Goal: Task Accomplishment & Management: Manage account settings

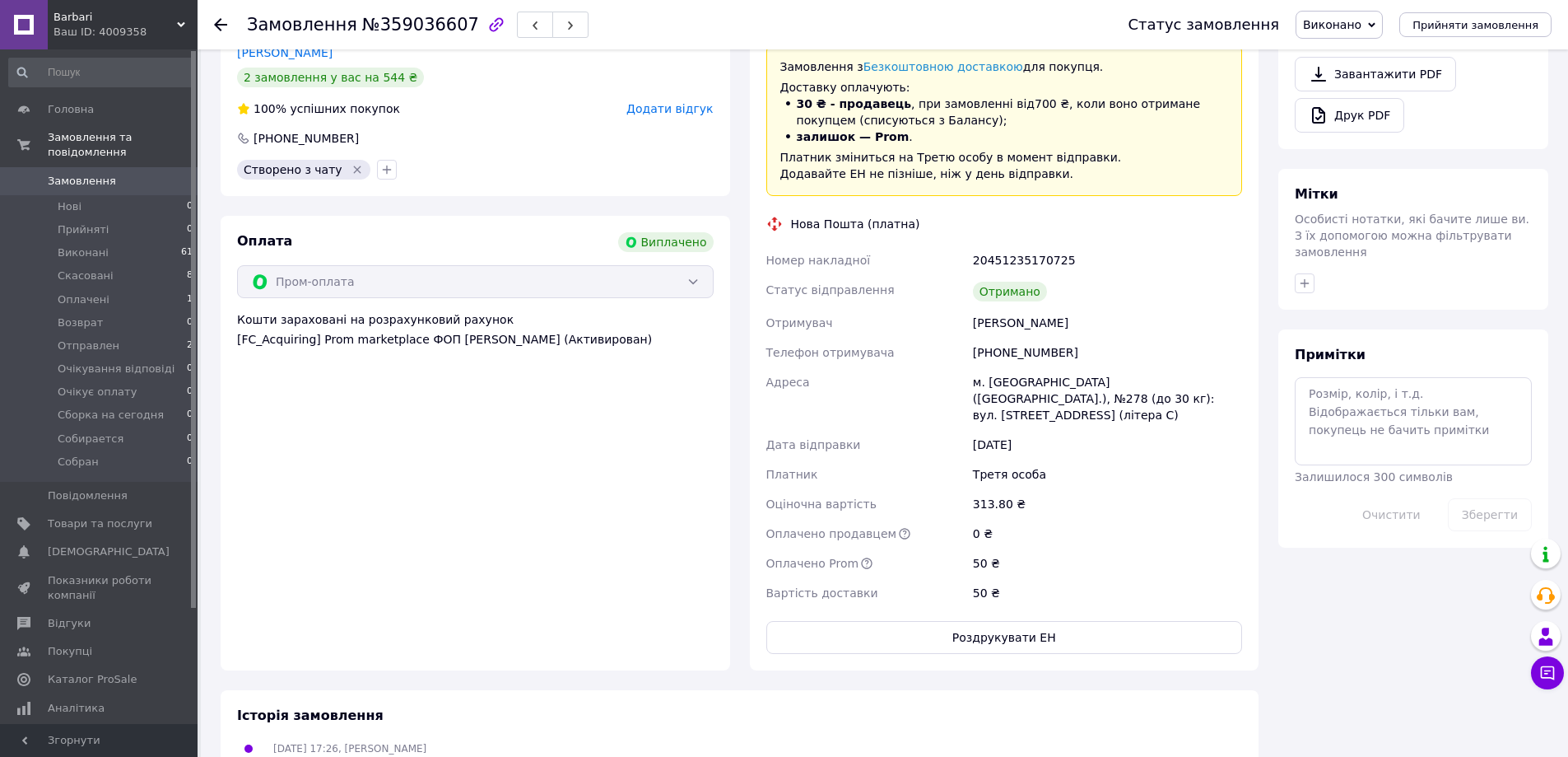
scroll to position [742, 0]
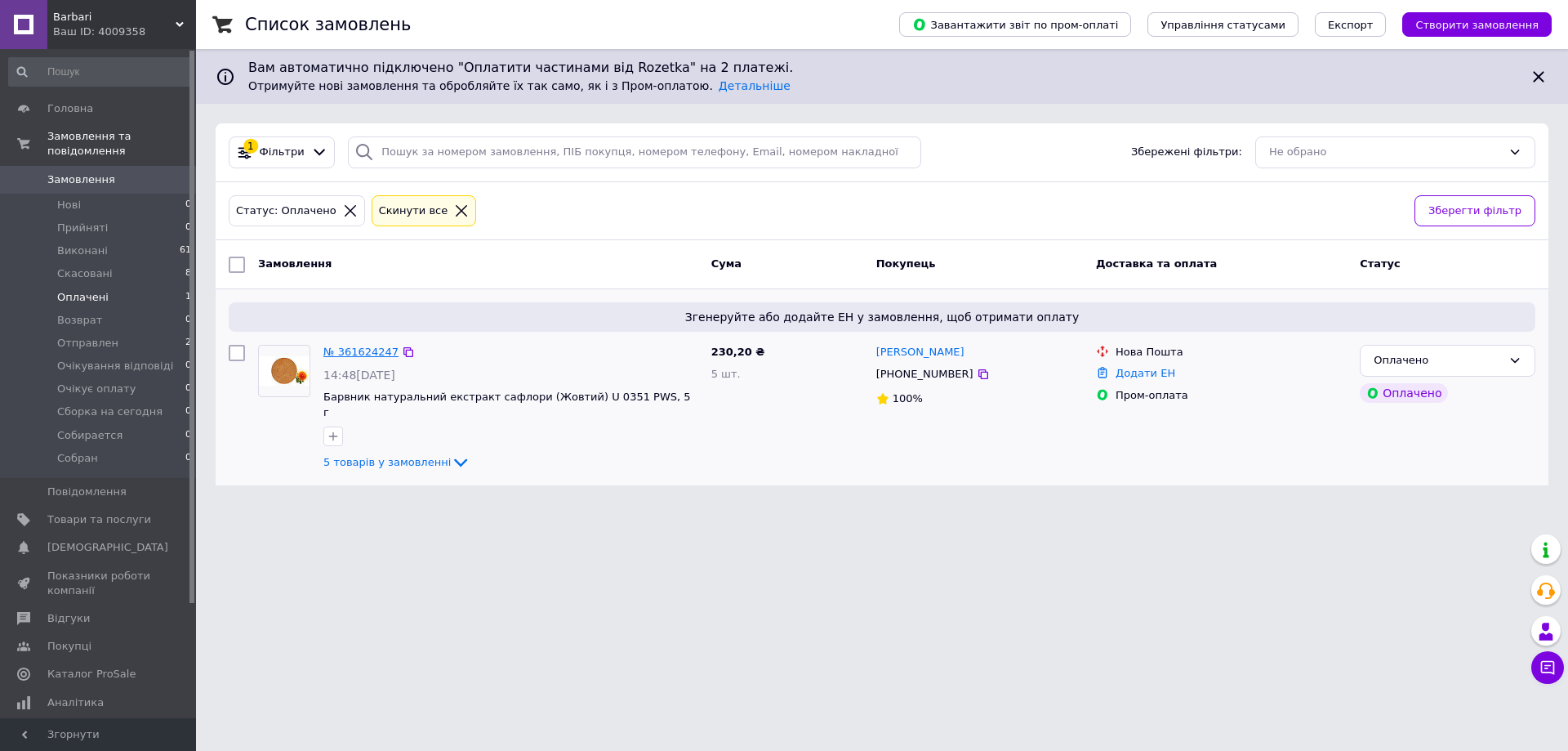
click at [369, 353] on link "№ 361624247" at bounding box center [361, 351] width 75 height 12
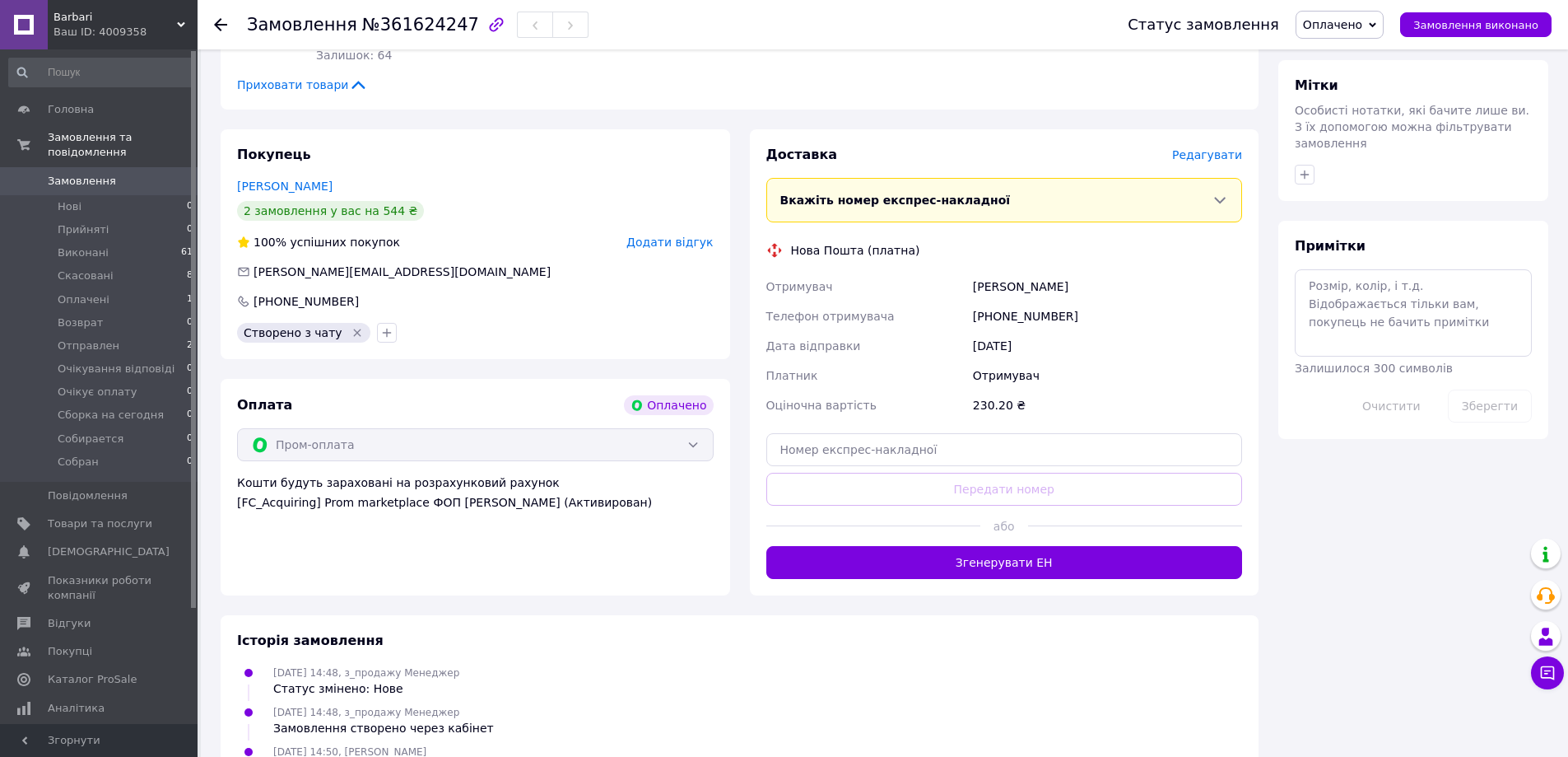
scroll to position [859, 0]
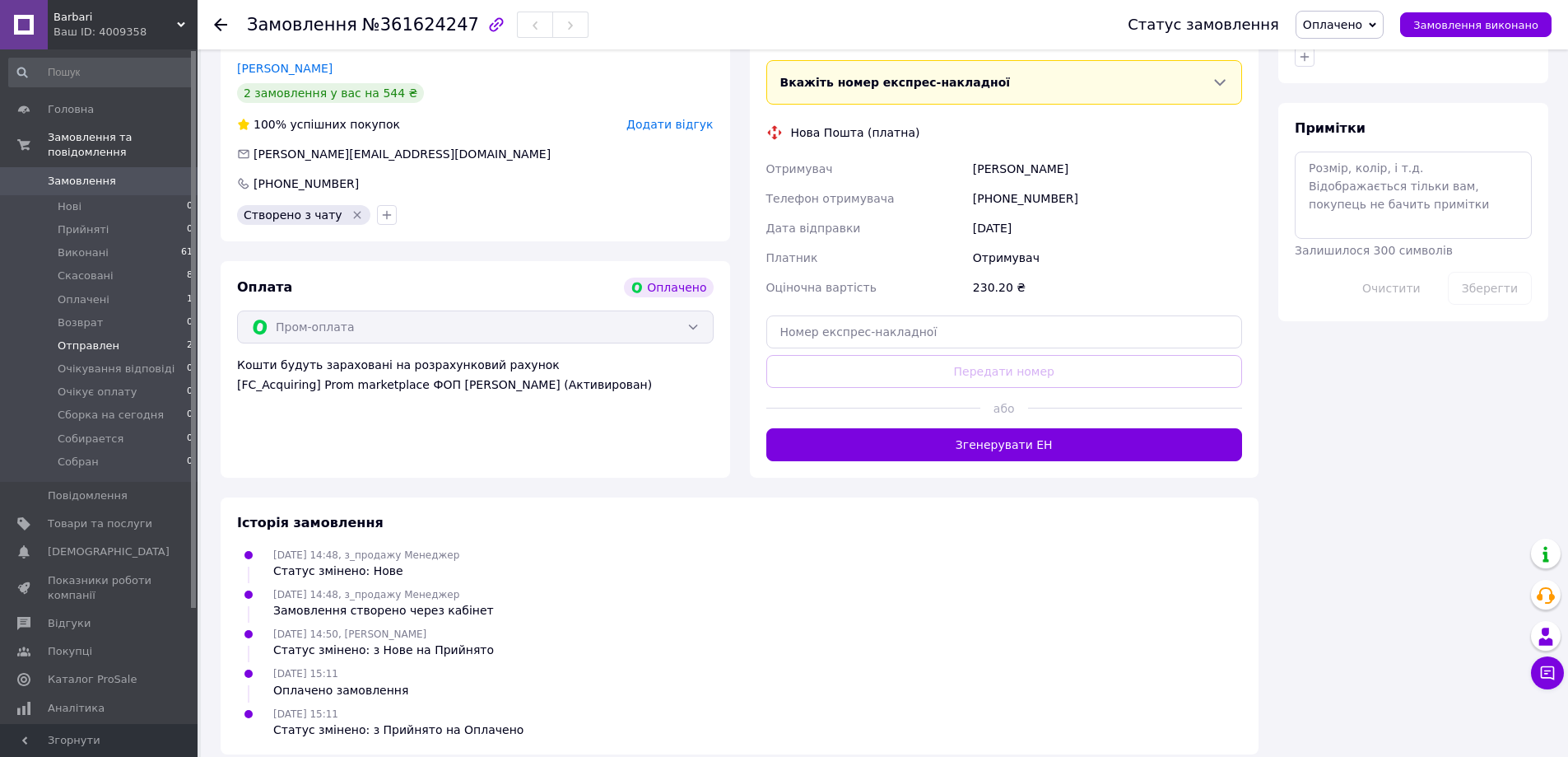
click at [91, 339] on span "Отправлен" at bounding box center [88, 345] width 62 height 14
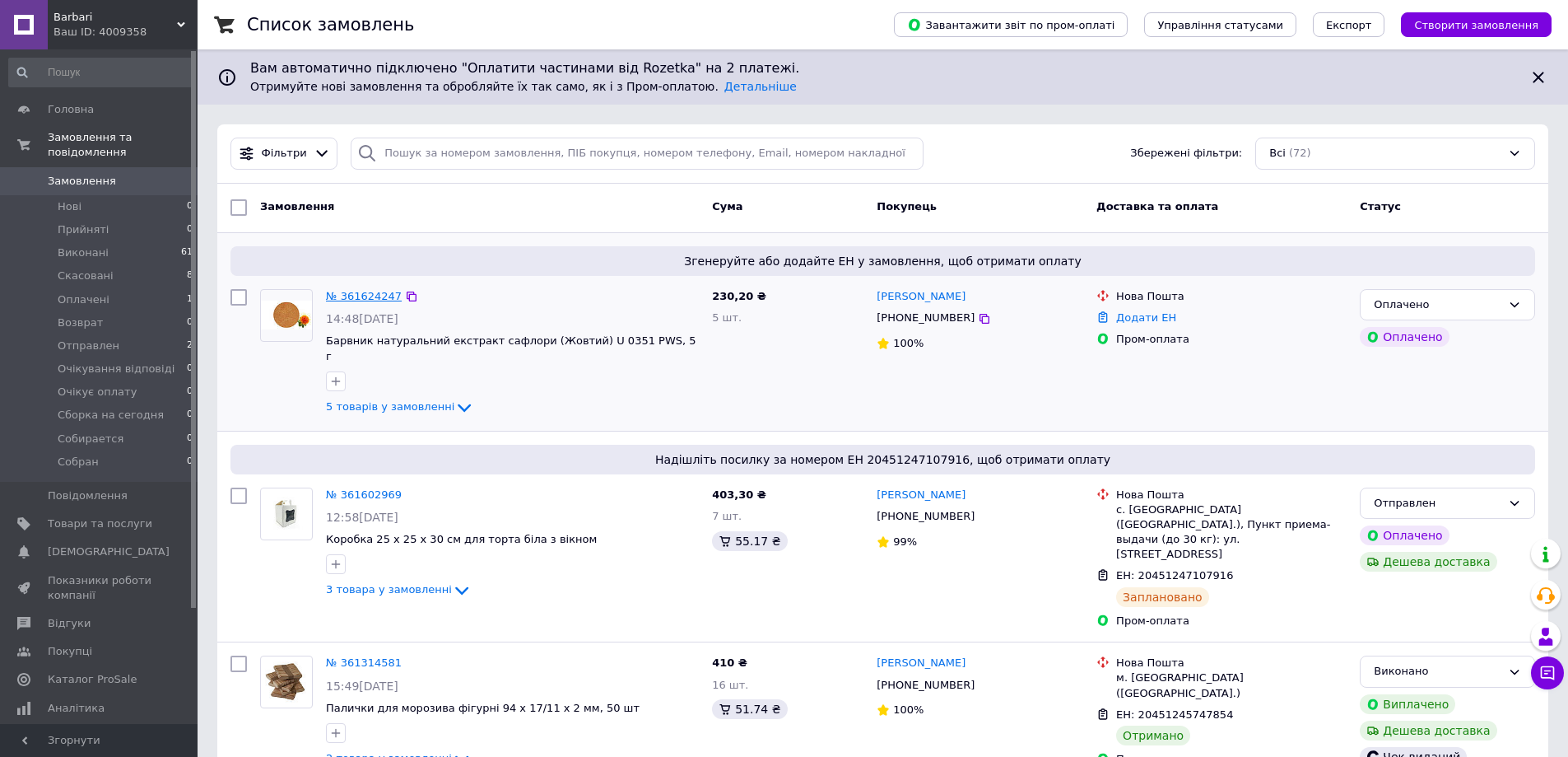
click at [353, 295] on link "№ 361624247" at bounding box center [363, 295] width 76 height 13
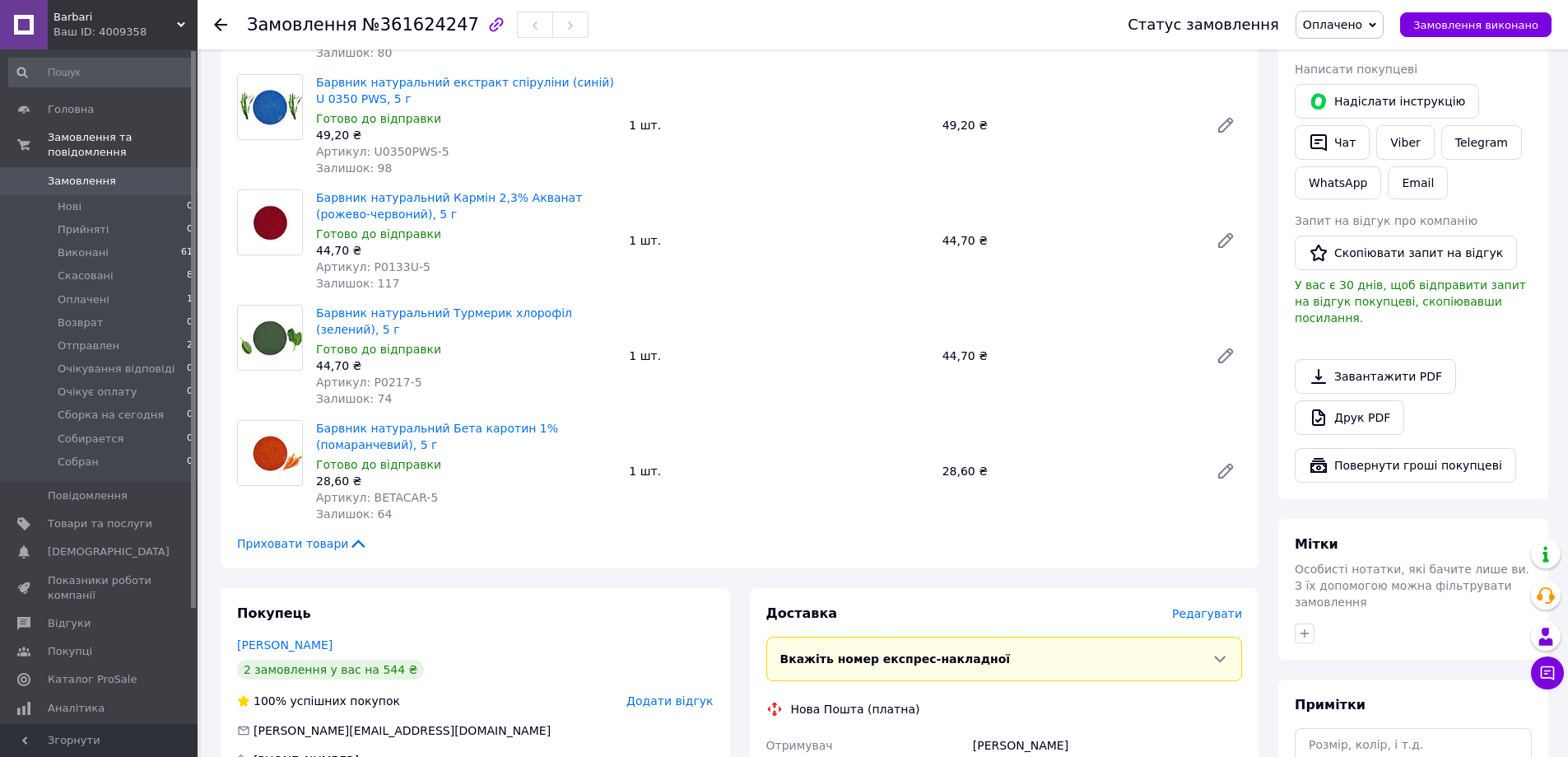
scroll to position [200, 0]
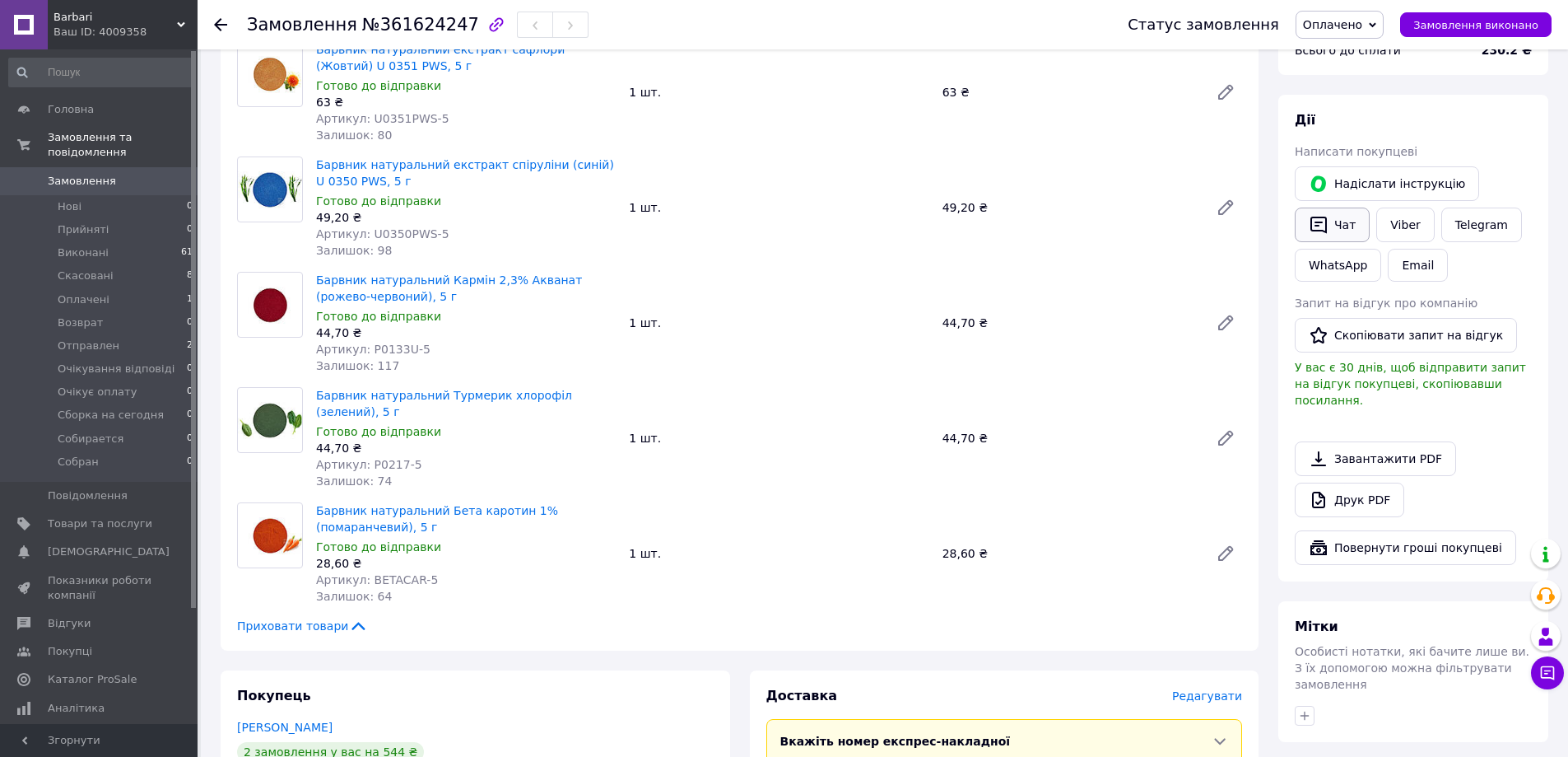
click at [1323, 219] on icon "button" at bounding box center [1318, 224] width 20 height 20
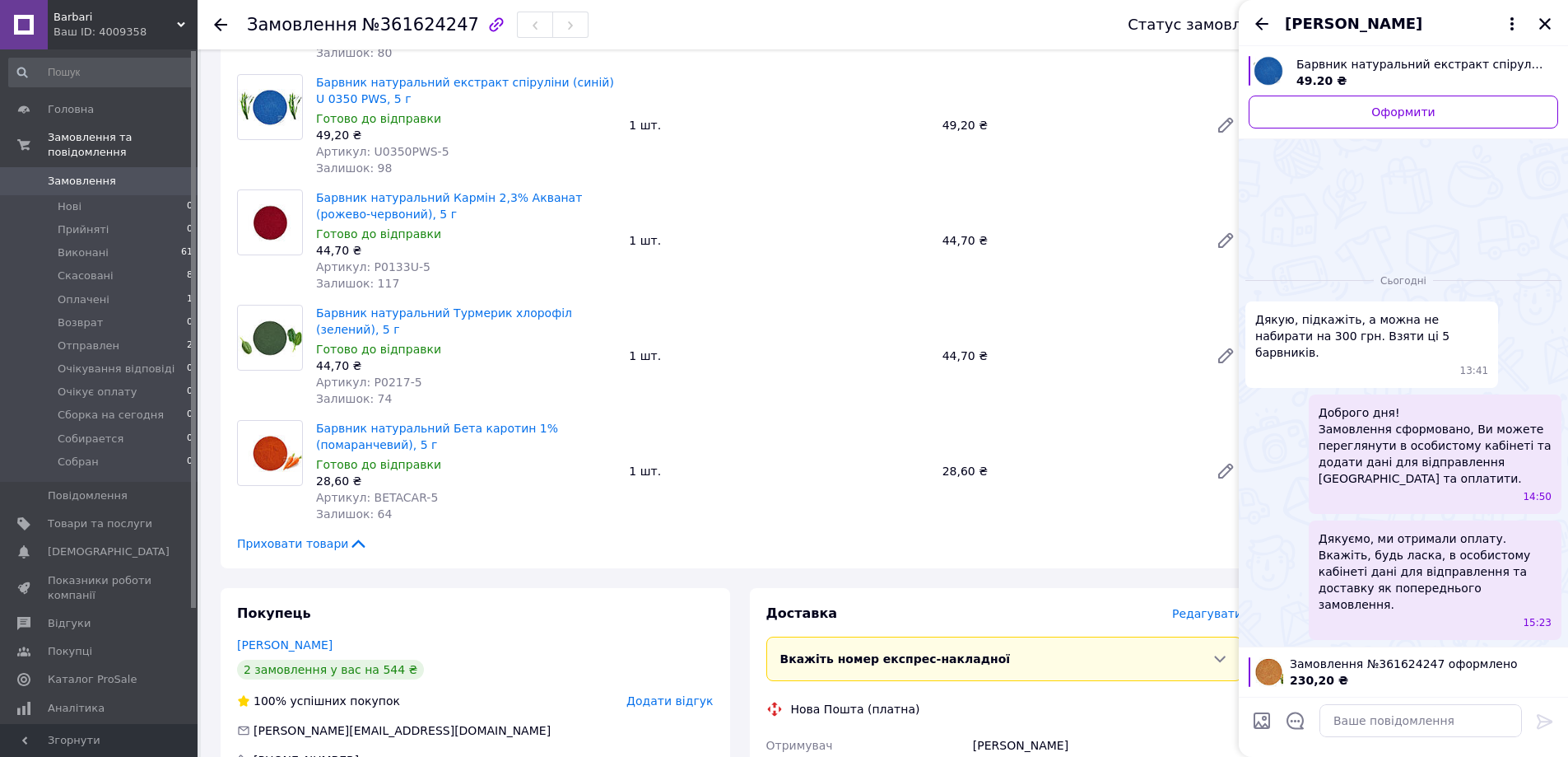
scroll to position [0, 0]
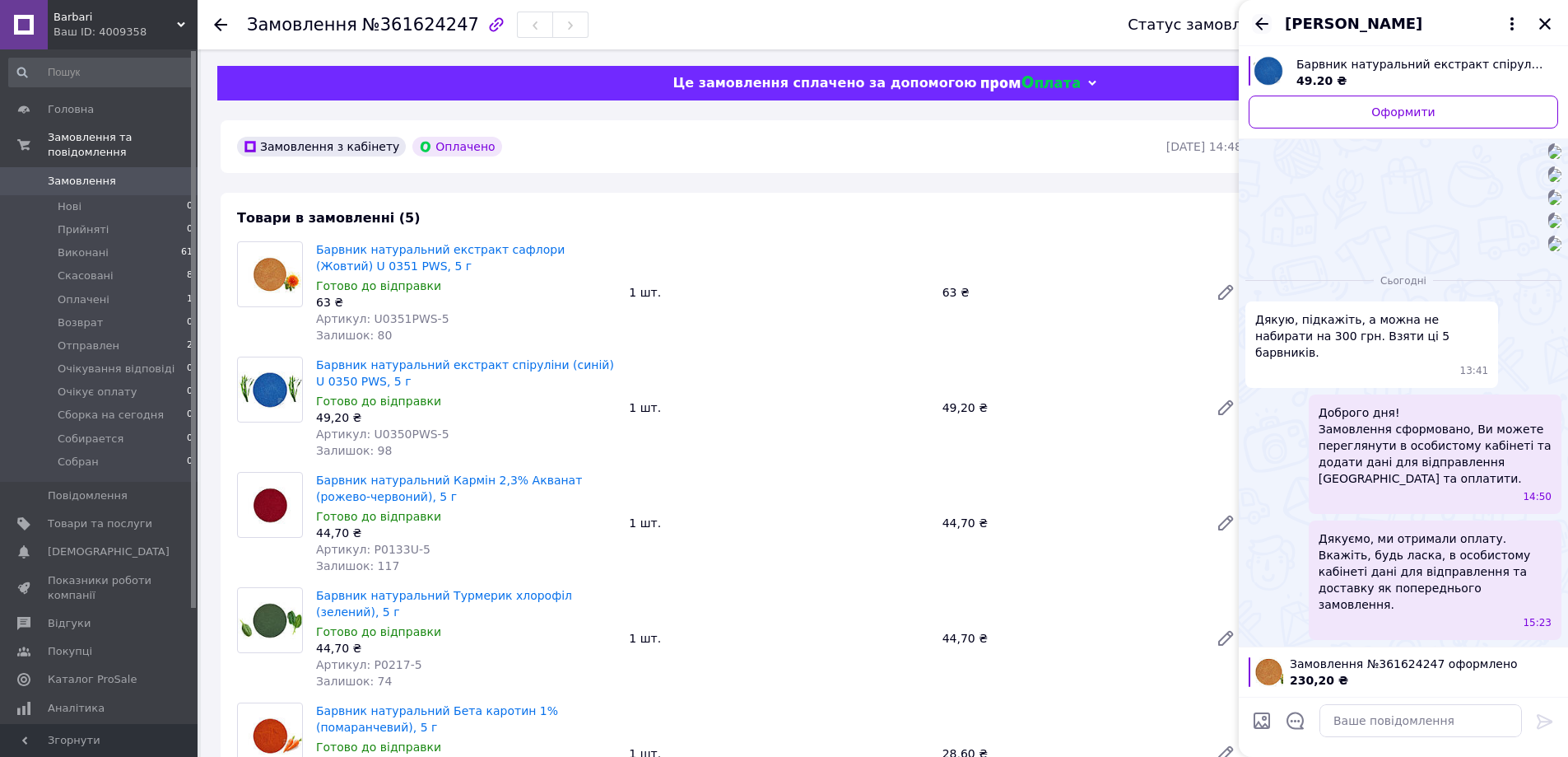
click at [1260, 23] on icon "Назад" at bounding box center [1262, 23] width 13 height 13
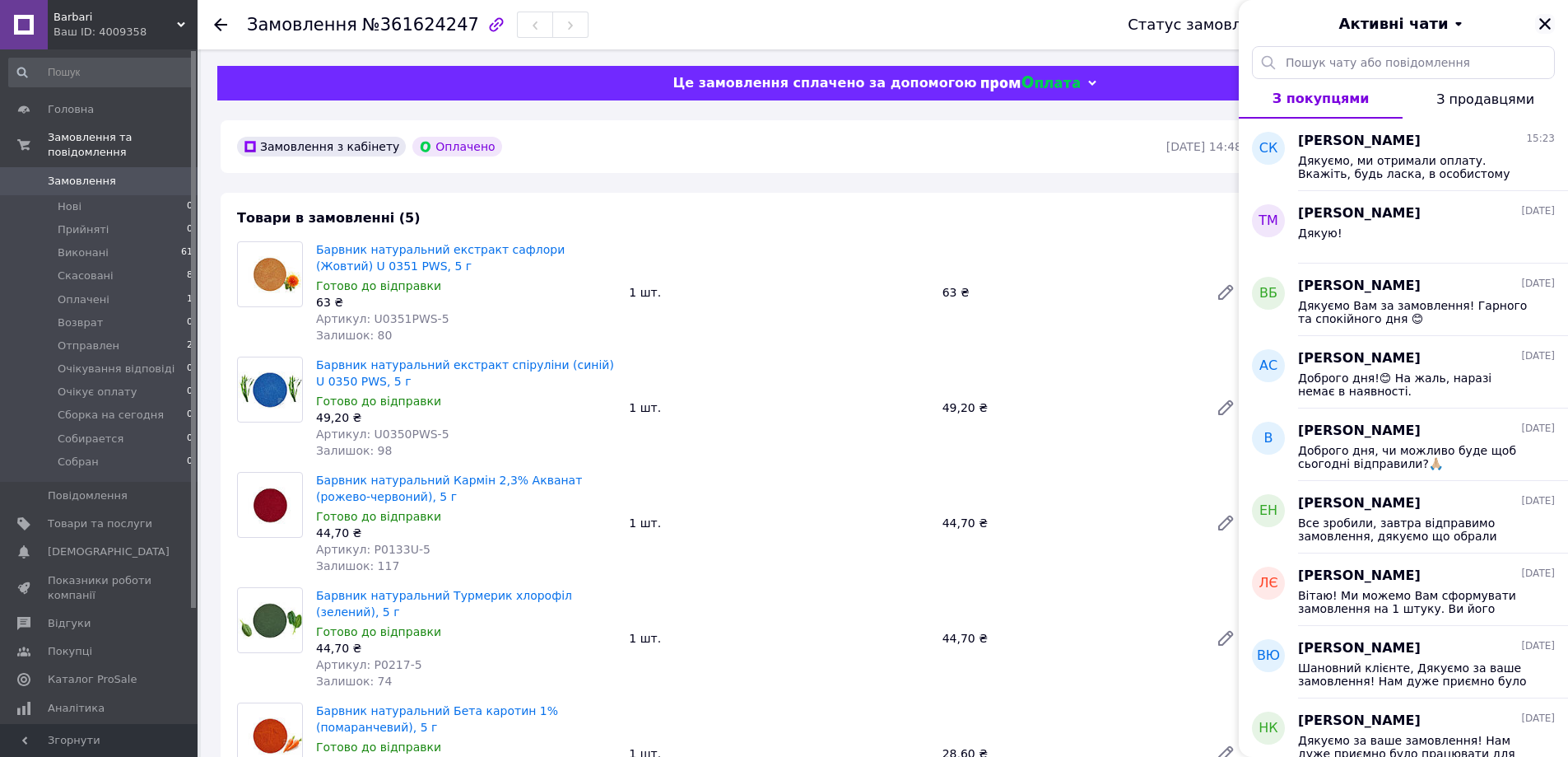
click at [1548, 19] on icon "Закрити" at bounding box center [1544, 23] width 14 height 14
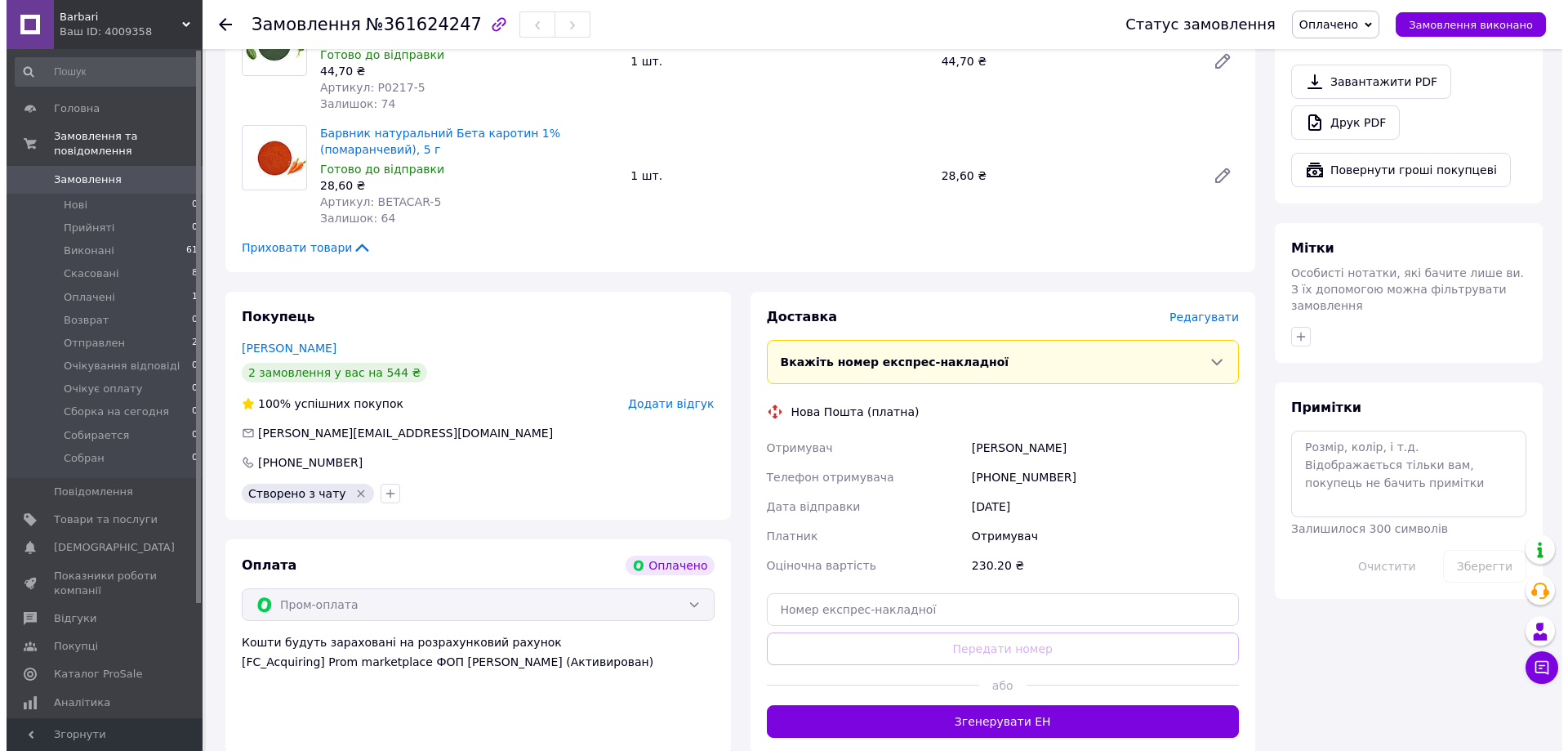
scroll to position [654, 0]
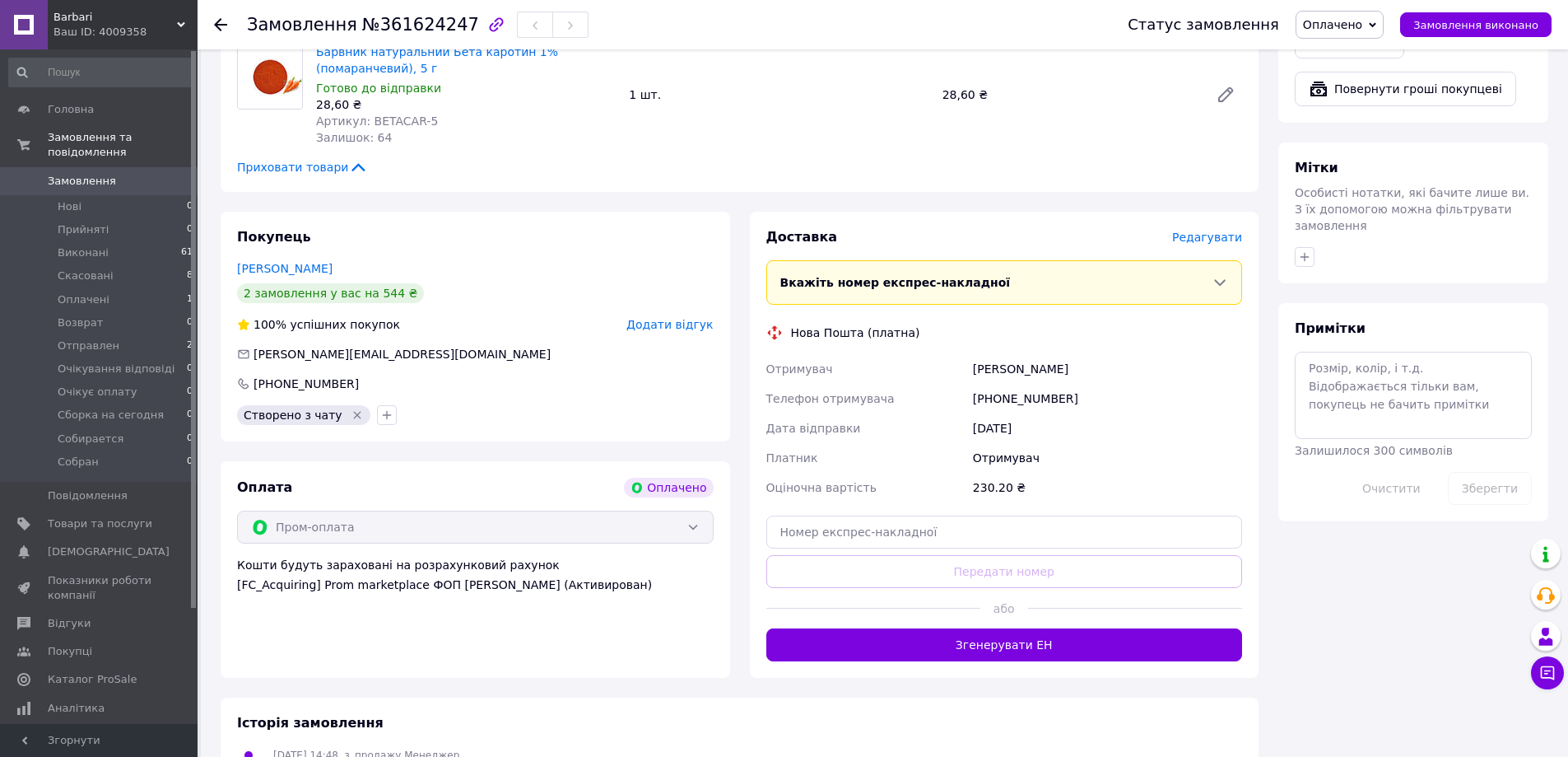
click at [1224, 231] on span "Редагувати" at bounding box center [1207, 238] width 70 height 13
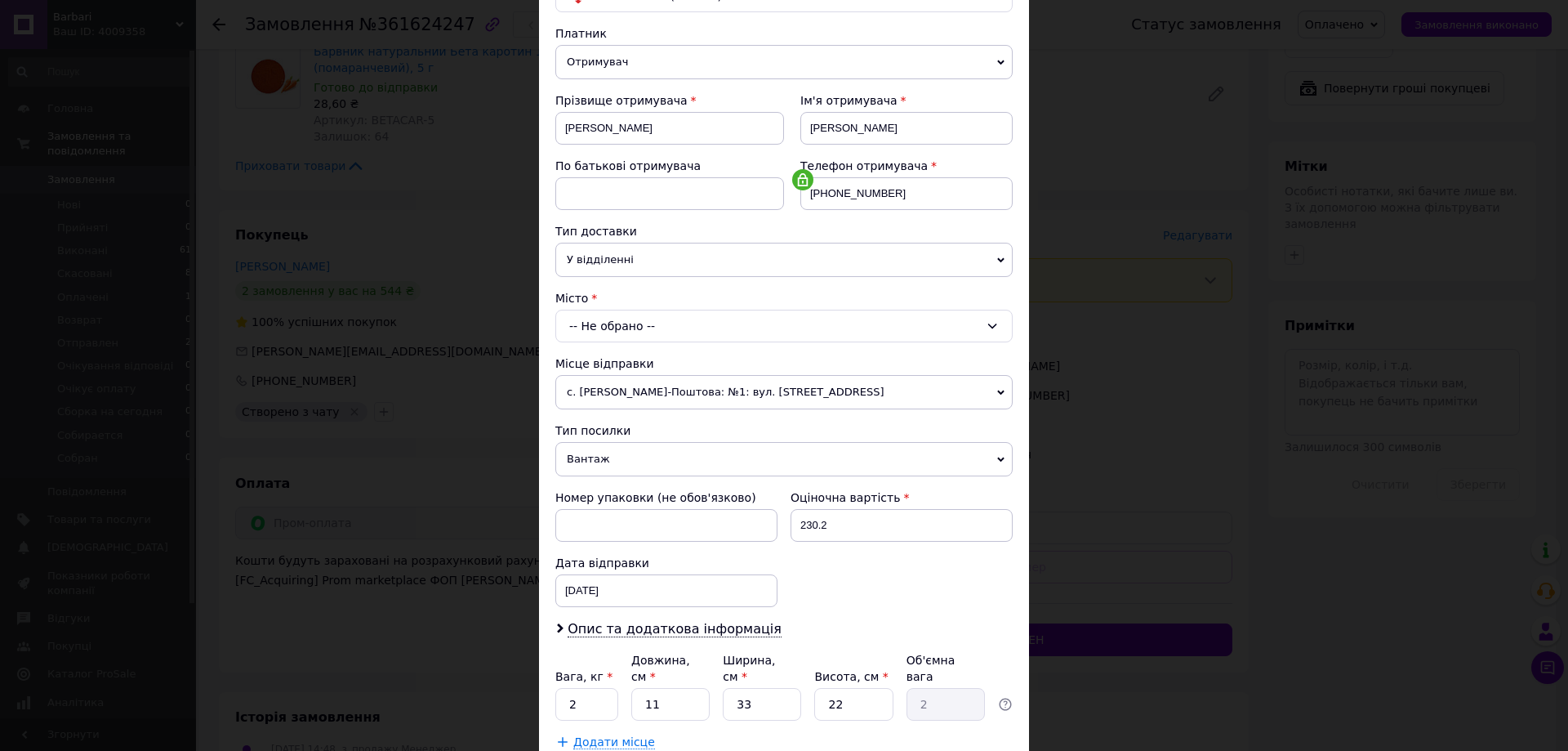
scroll to position [245, 0]
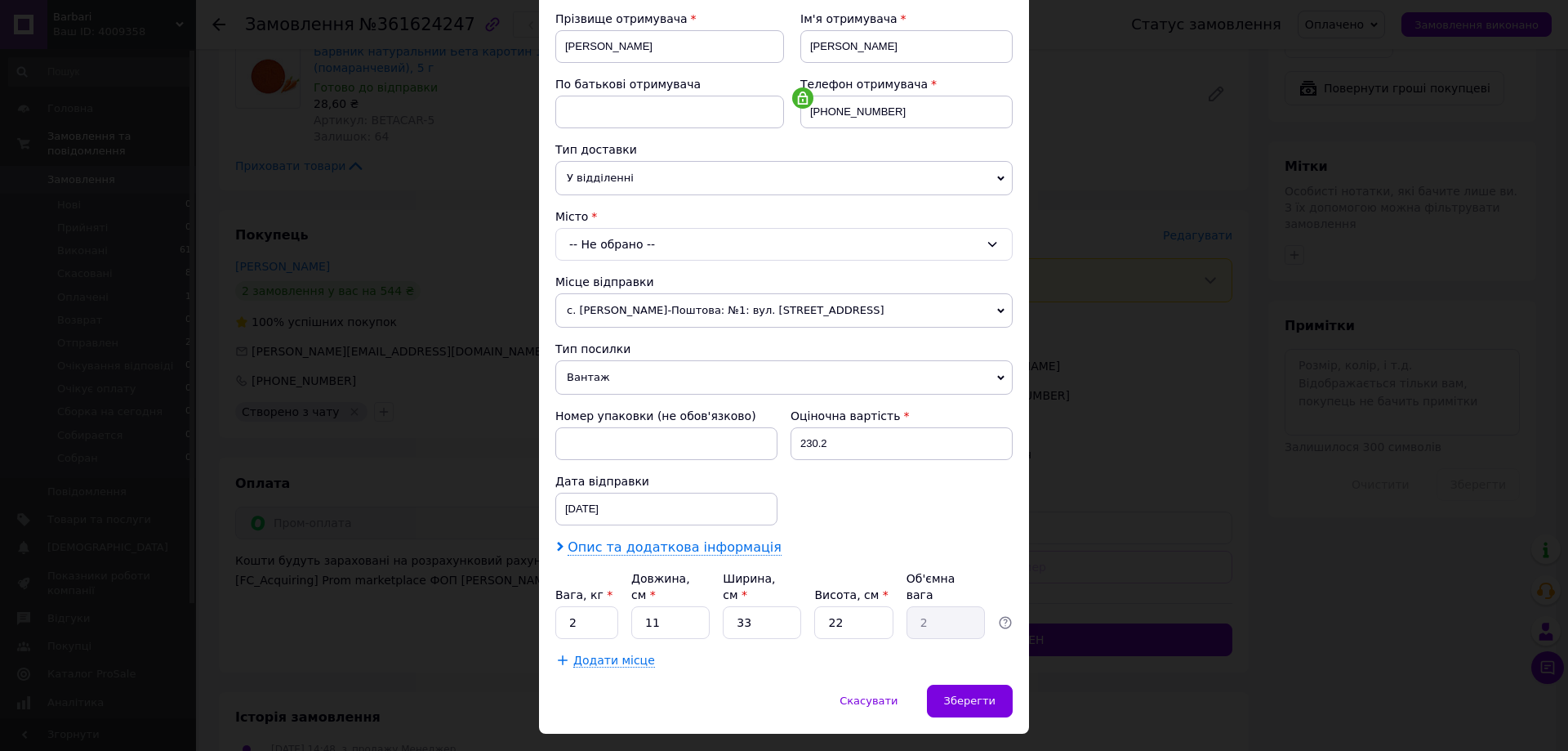
click at [688, 550] on span "Опис та додаткова інформація" at bounding box center [674, 547] width 214 height 16
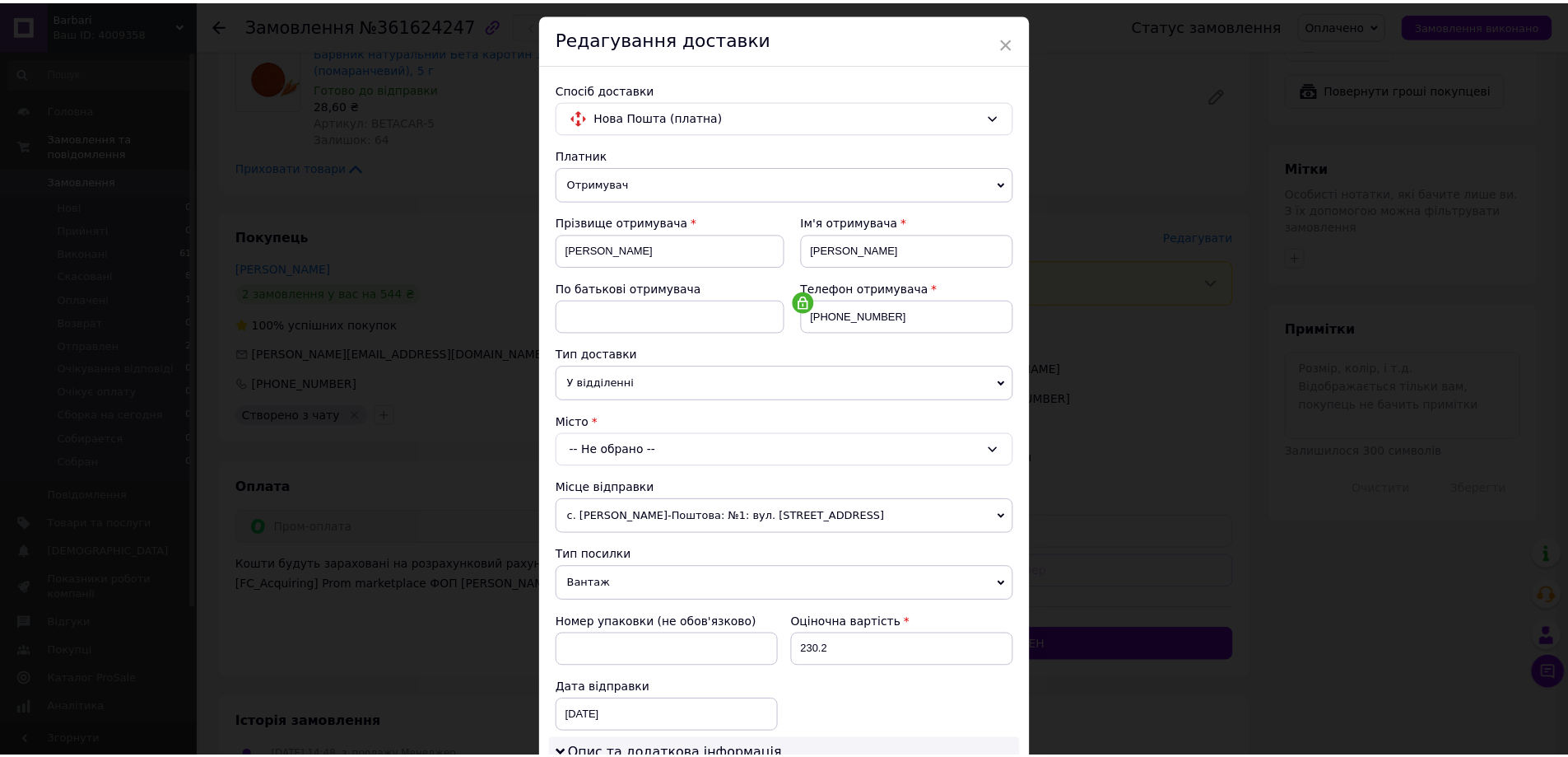
scroll to position [0, 0]
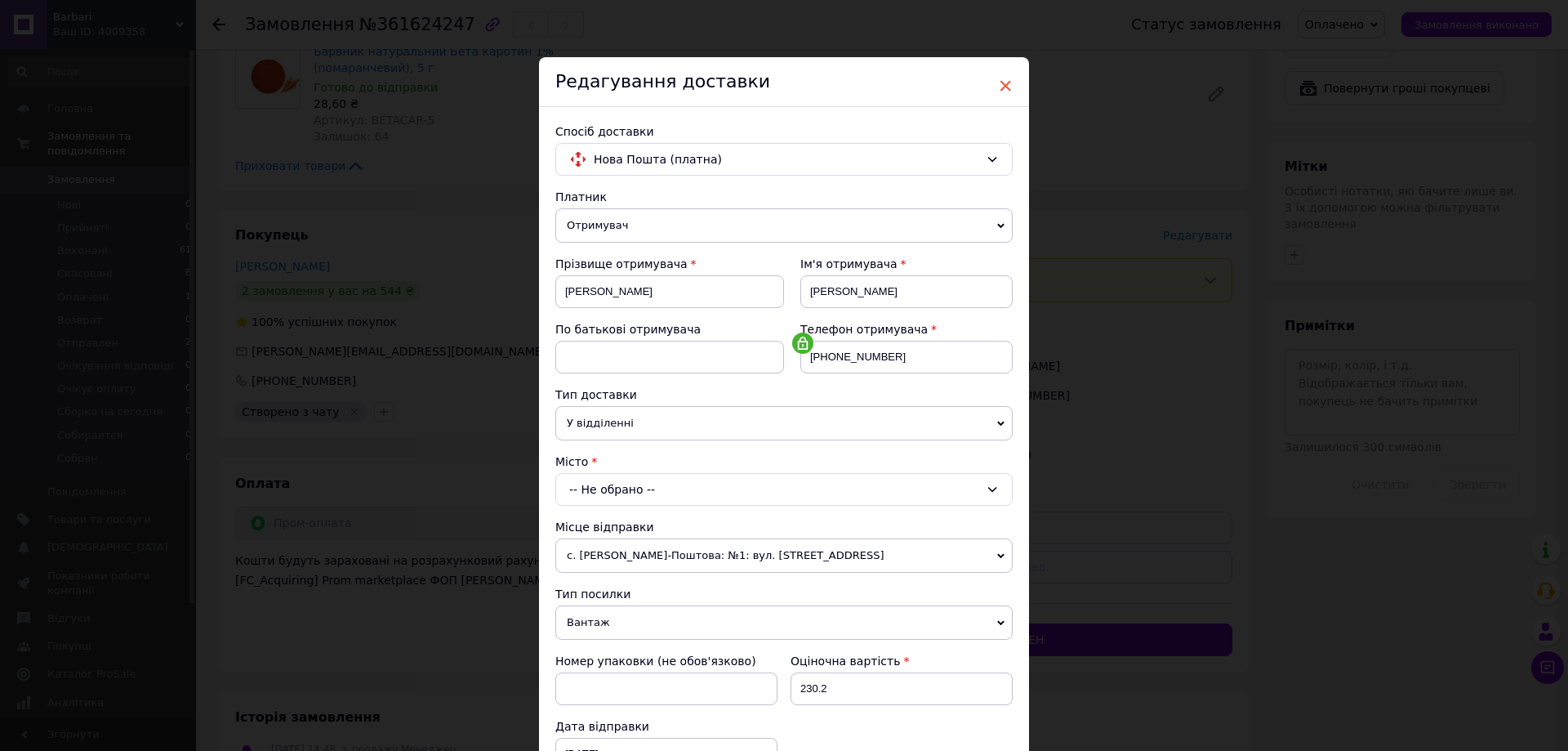
click at [1002, 84] on span "×" at bounding box center [1004, 85] width 14 height 28
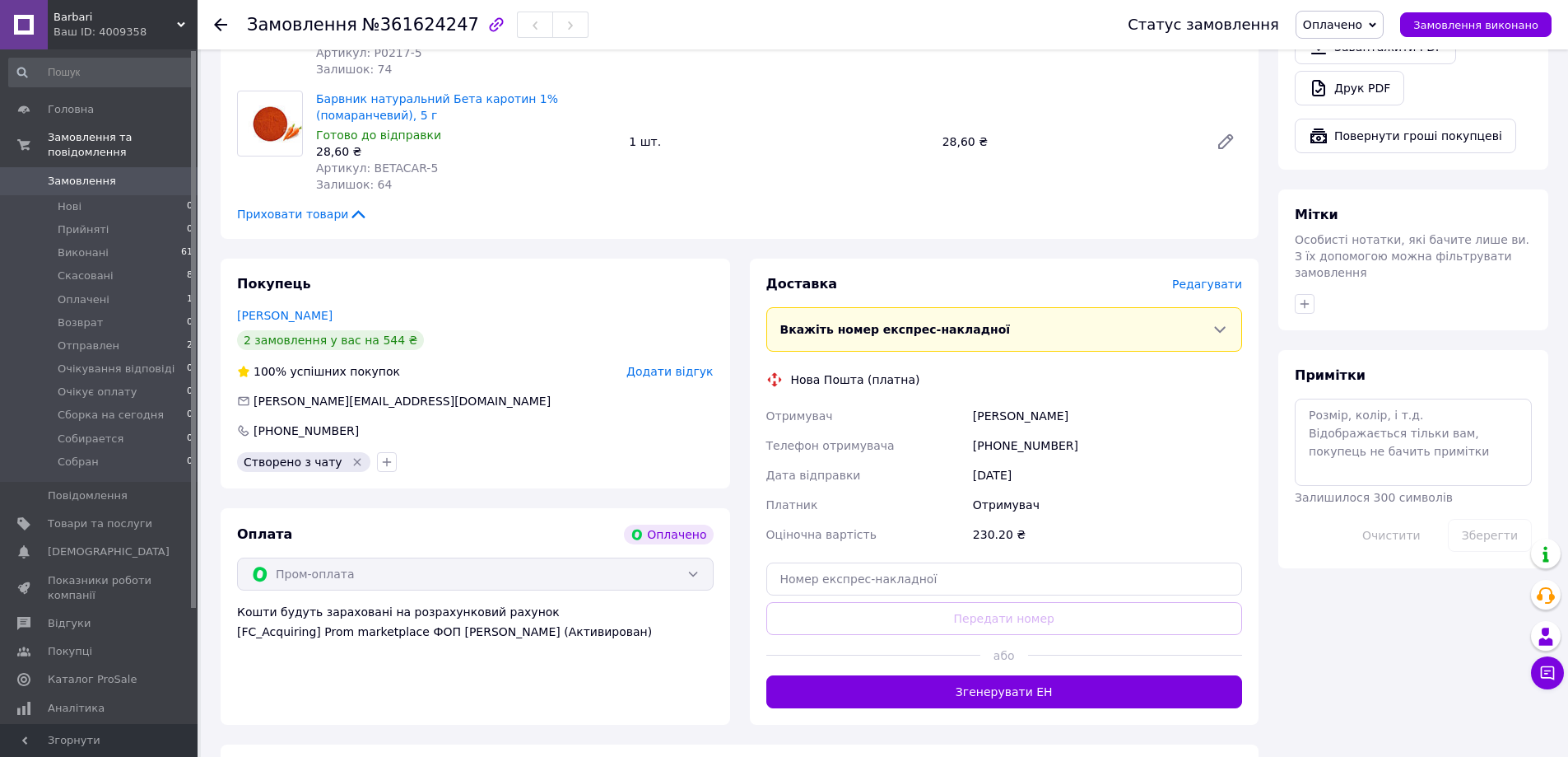
scroll to position [530, 0]
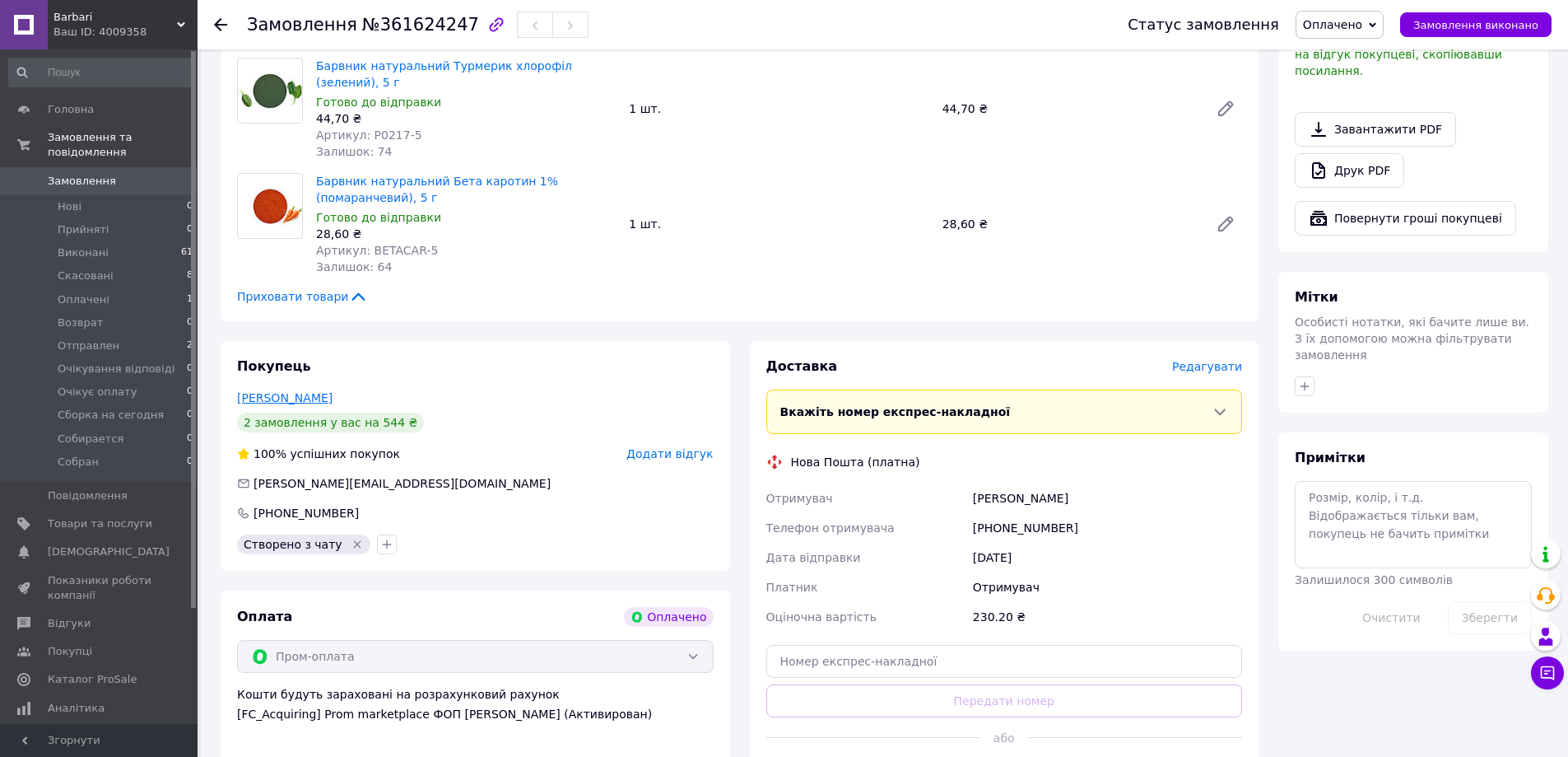
click at [269, 391] on link "Сергій Клібус" at bounding box center [285, 398] width 95 height 13
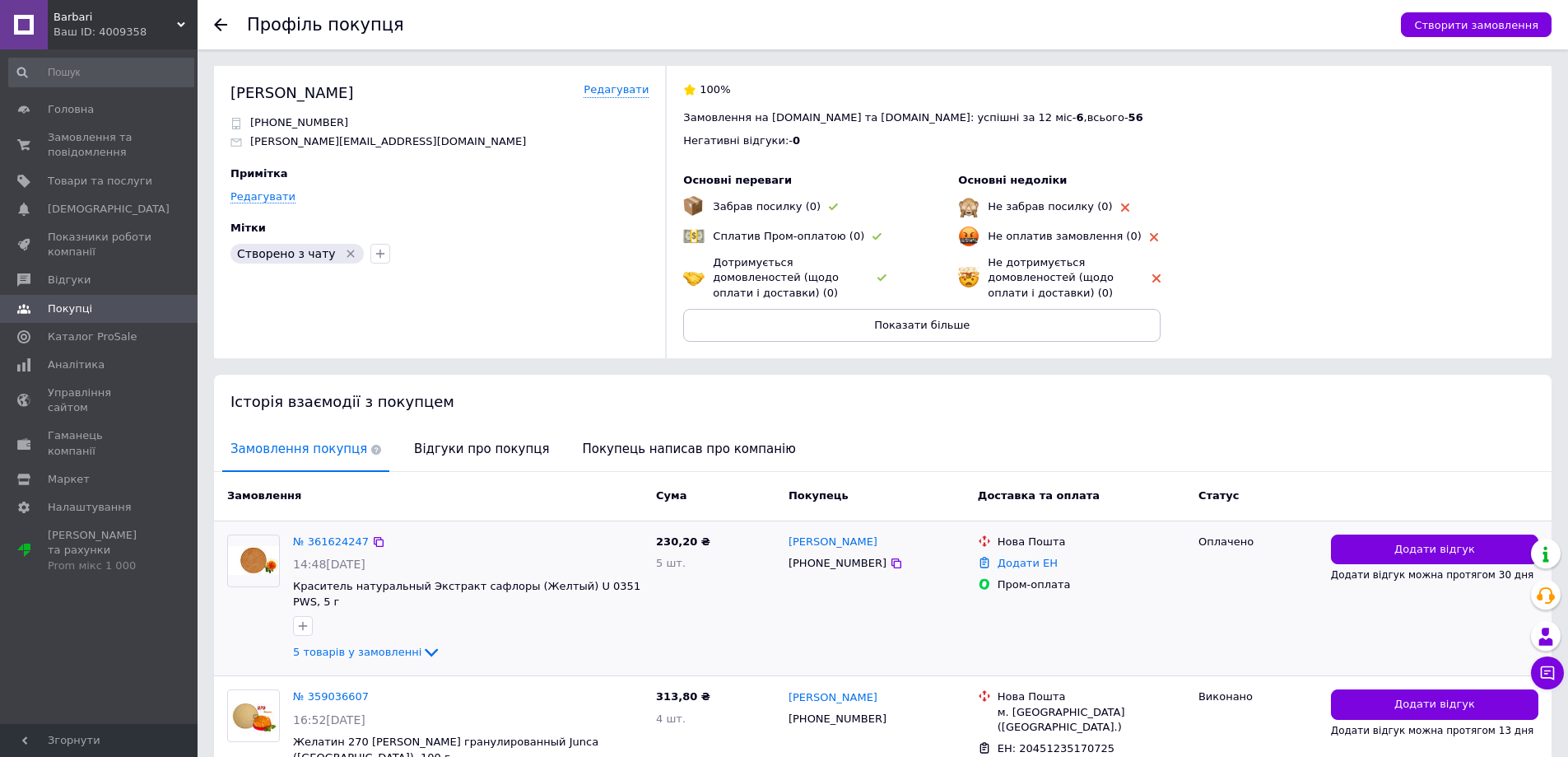
scroll to position [110, 0]
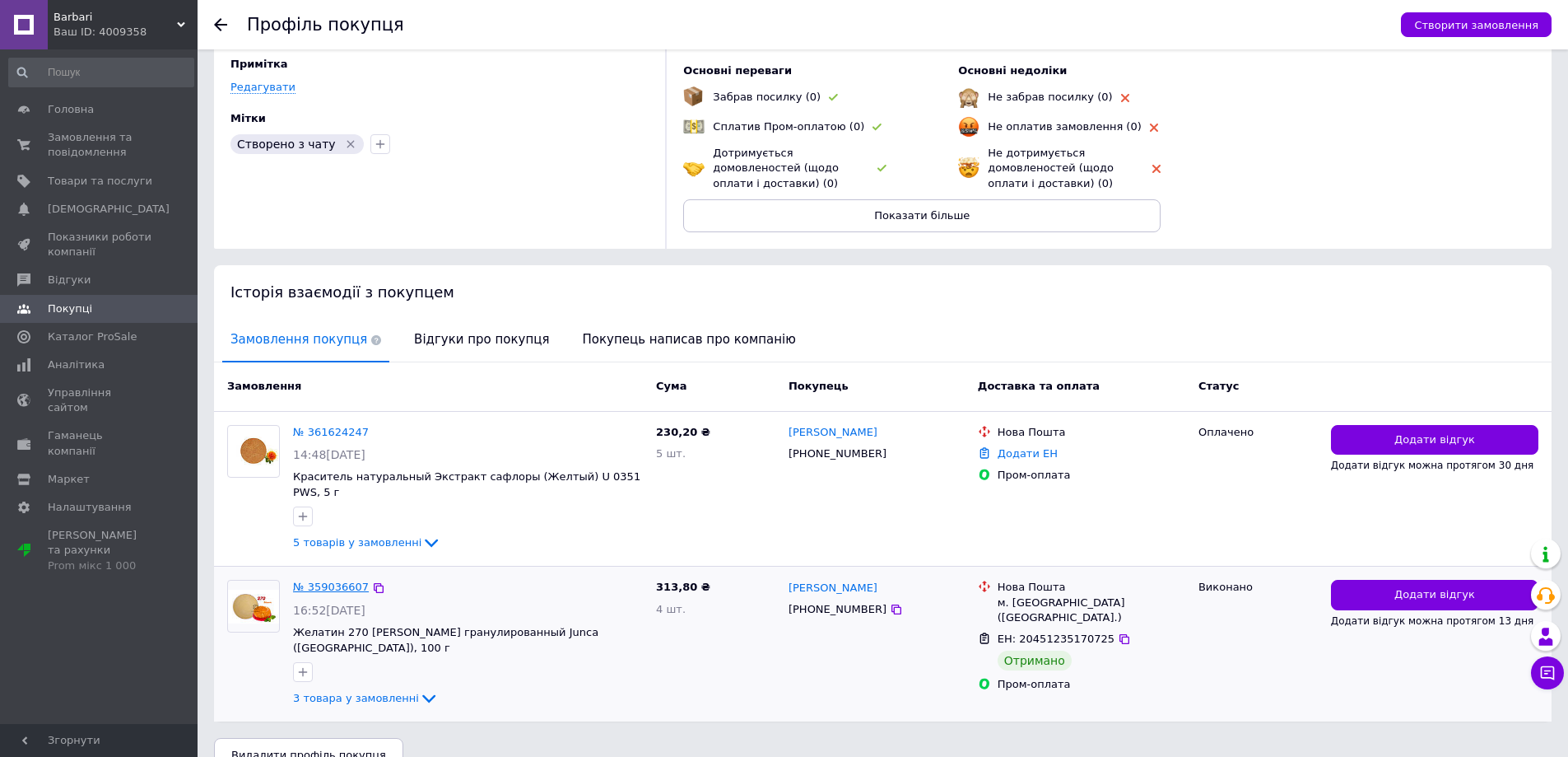
click at [324, 581] on link "№ 359036607" at bounding box center [331, 587] width 76 height 13
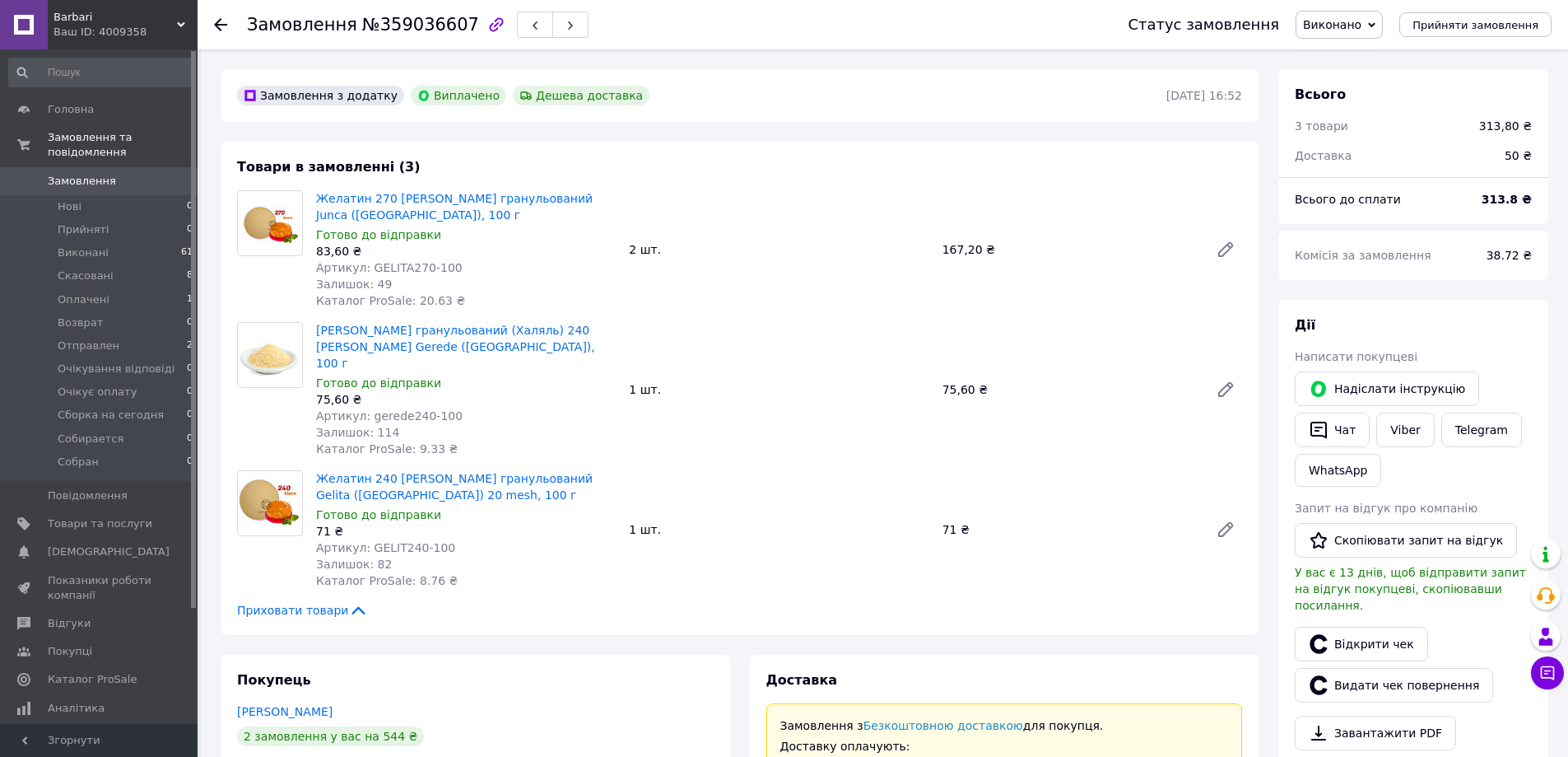
click at [214, 25] on use at bounding box center [221, 25] width 13 height 13
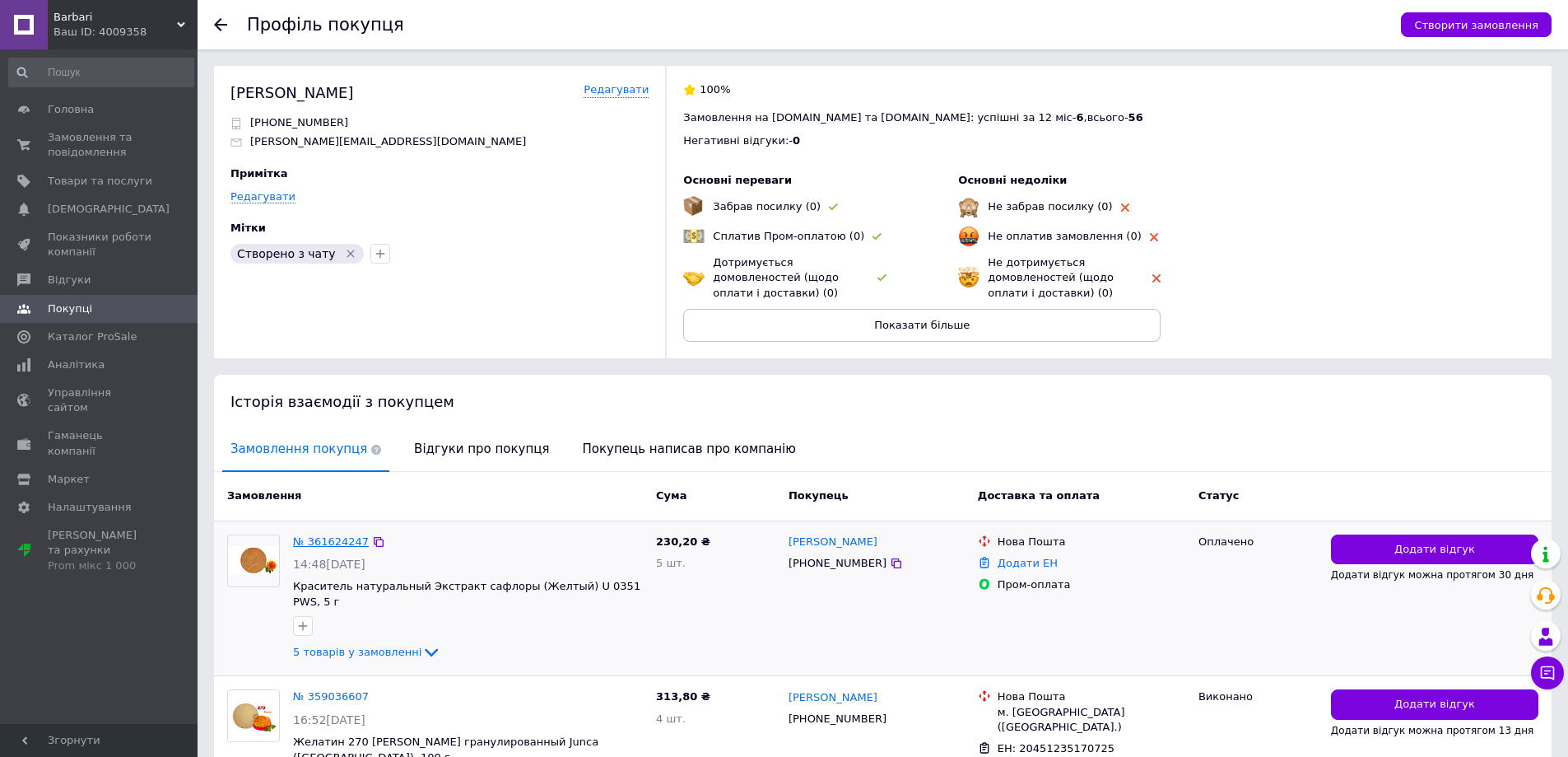
click at [313, 541] on link "№ 361624247" at bounding box center [331, 542] width 76 height 13
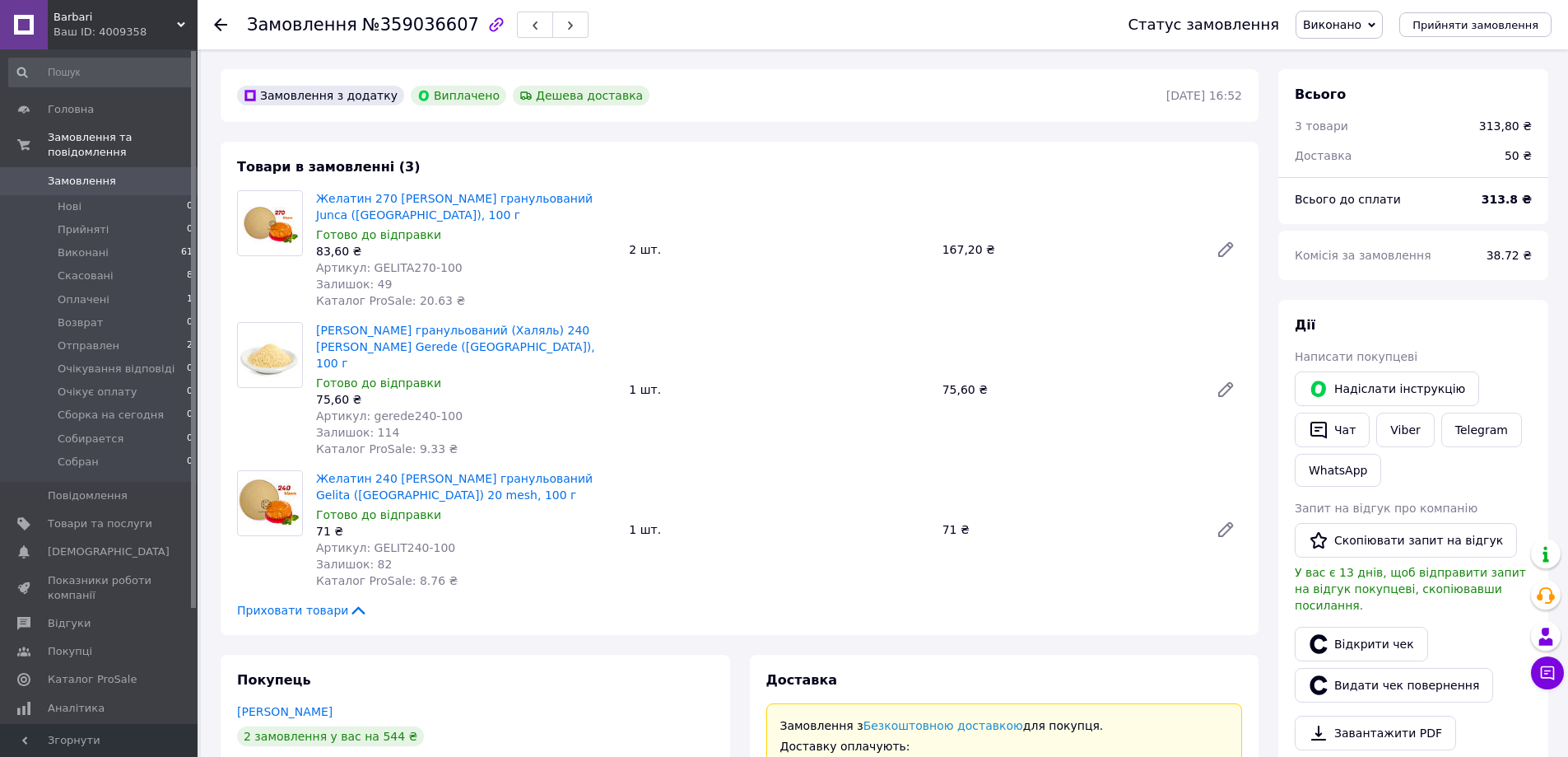
click at [224, 21] on icon at bounding box center [221, 25] width 13 height 13
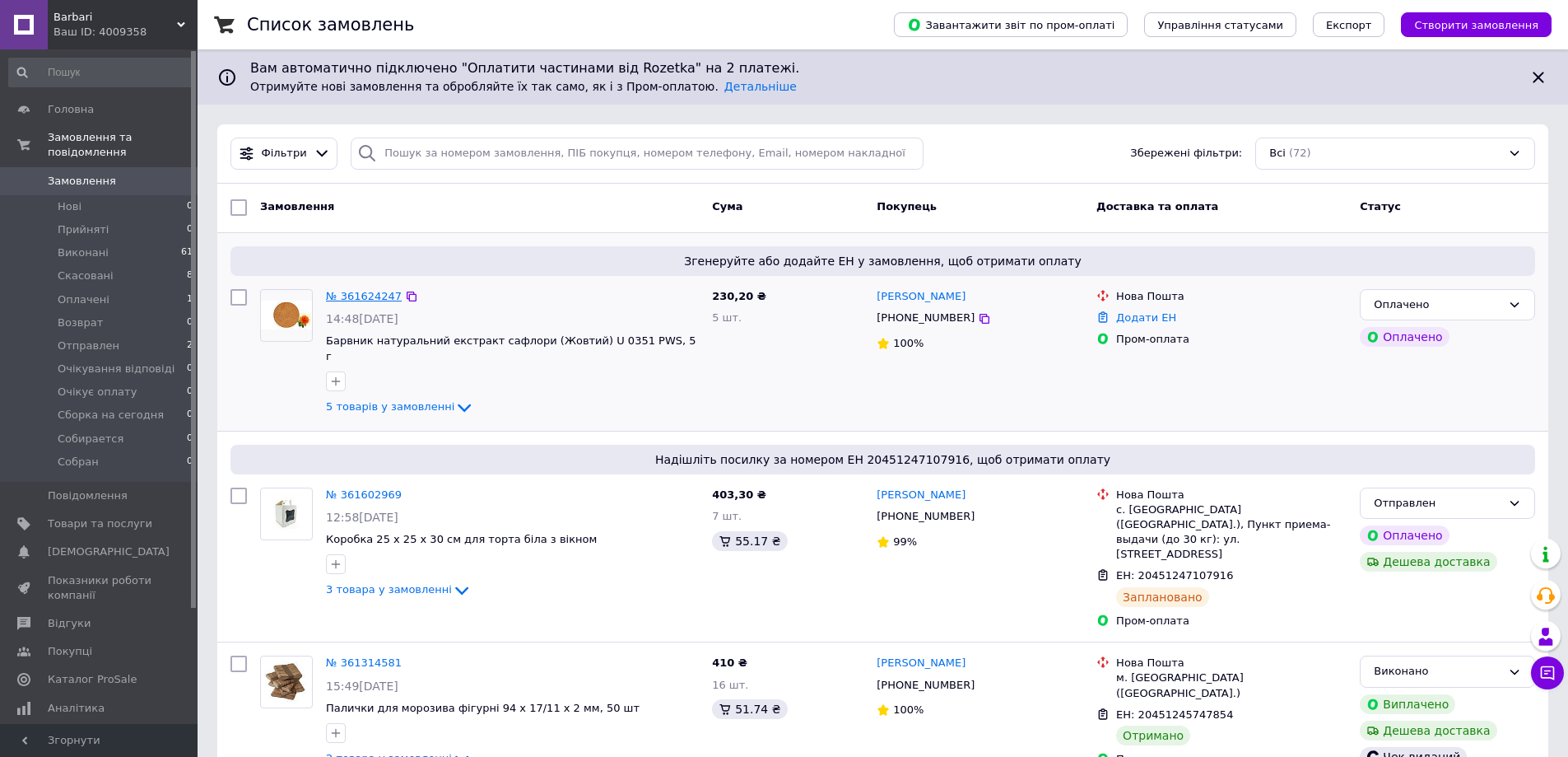
click at [359, 296] on link "№ 361624247" at bounding box center [363, 295] width 76 height 13
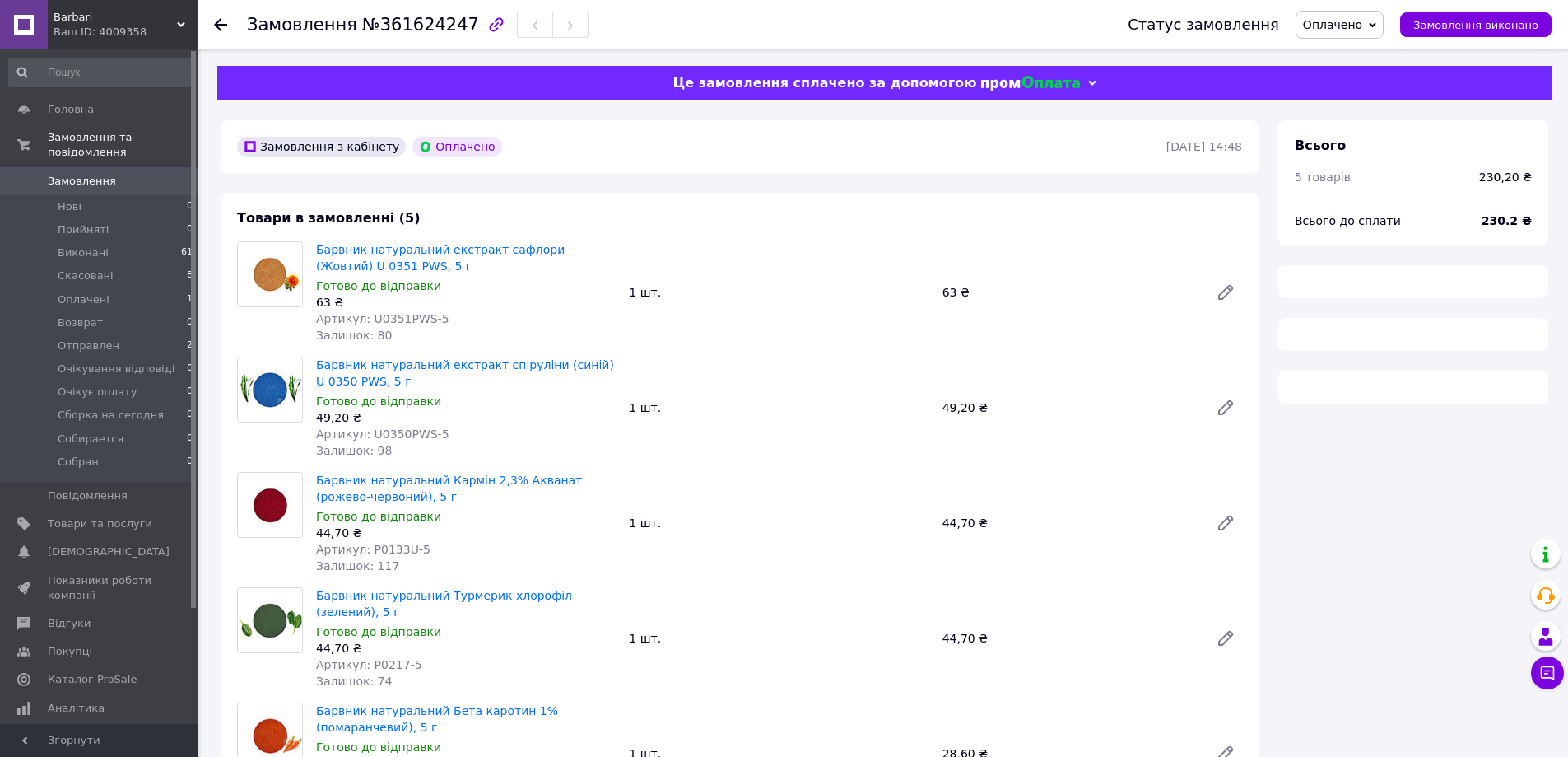
scroll to position [164, 0]
